Goal: Information Seeking & Learning: Learn about a topic

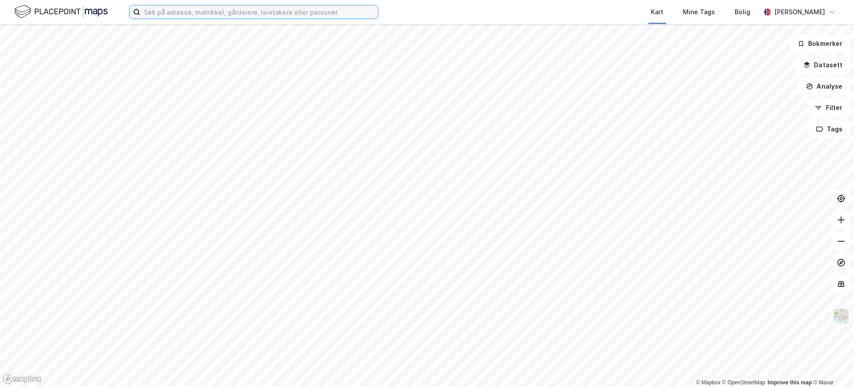
click at [166, 15] on input at bounding box center [259, 11] width 238 height 13
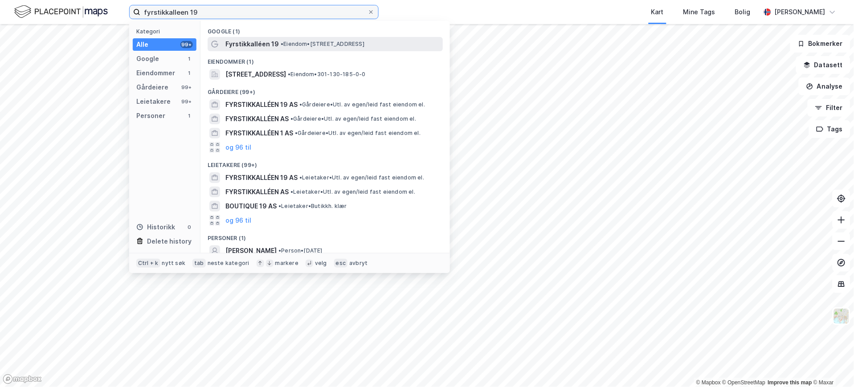
type input "fyrstikkalleen 19"
click at [298, 41] on span "• Eiendom • [STREET_ADDRESS]" at bounding box center [323, 44] width 84 height 7
